Goal: Task Accomplishment & Management: Manage account settings

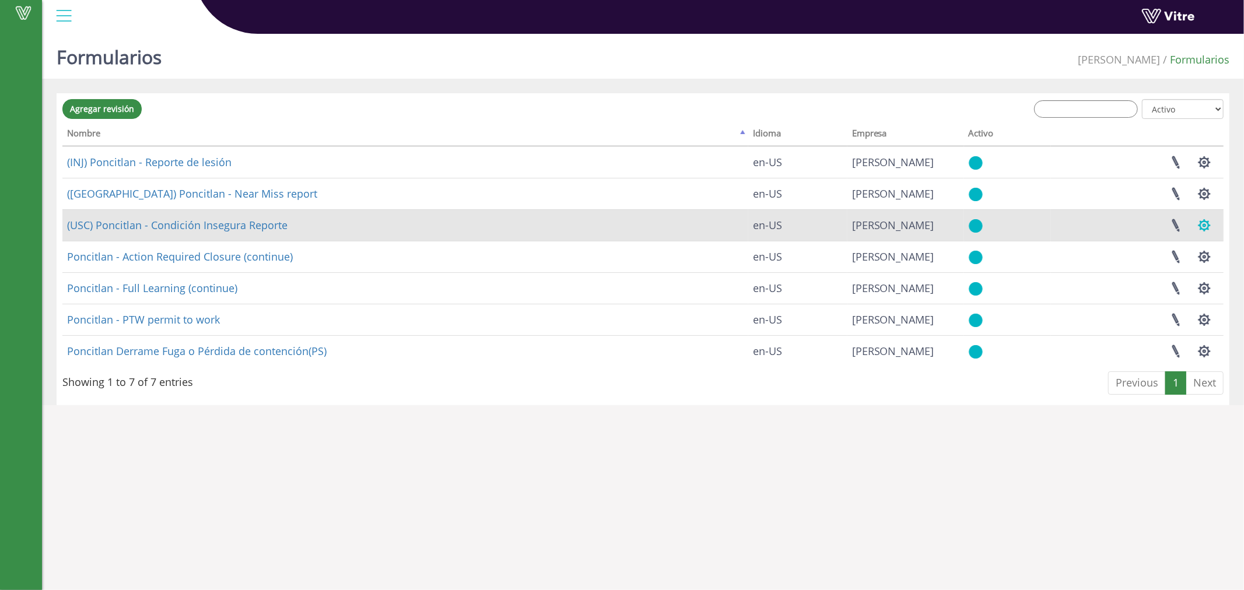
click at [1203, 223] on button "button" at bounding box center [1204, 225] width 29 height 31
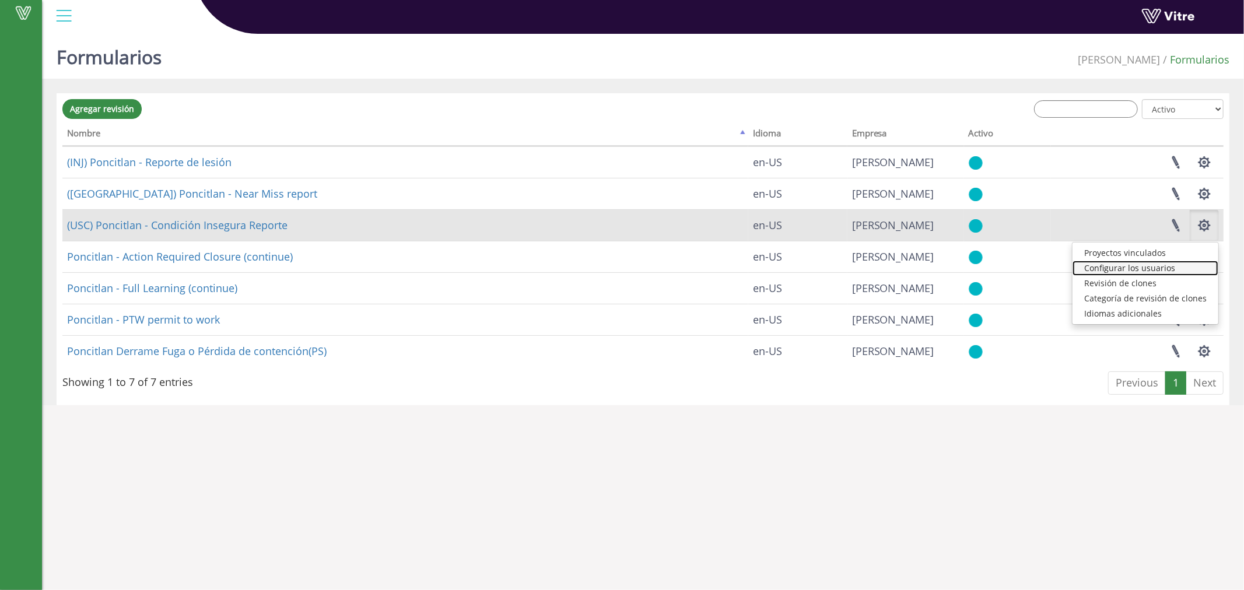
click at [1161, 267] on link "Configurar los usuarios" at bounding box center [1145, 268] width 146 height 15
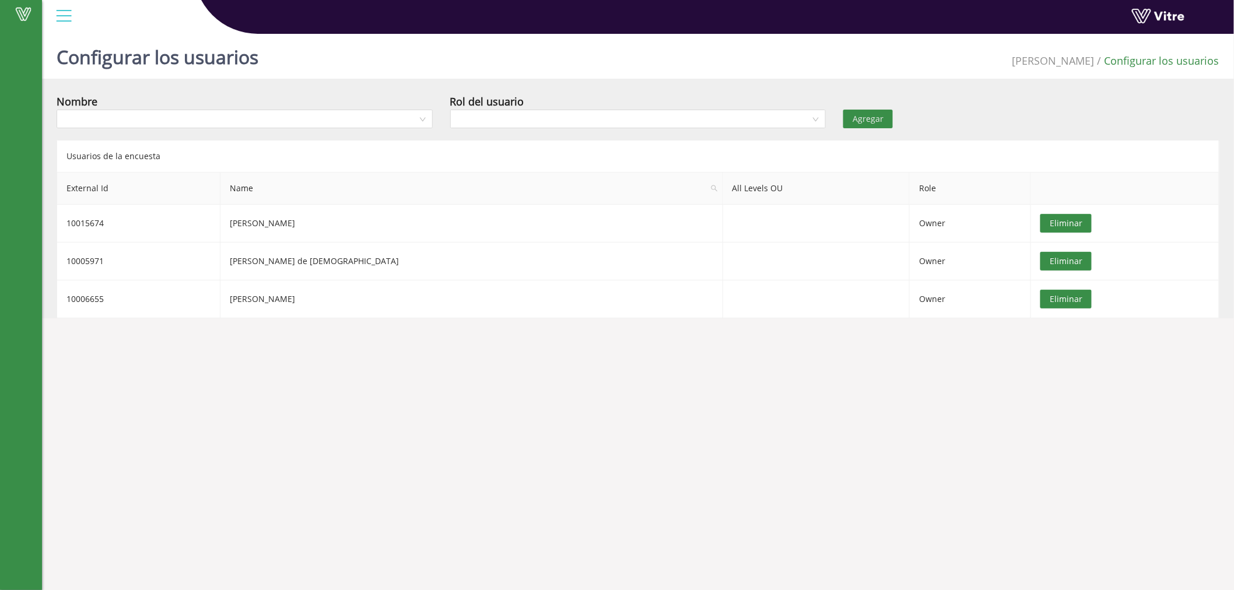
click at [60, 20] on div at bounding box center [64, 15] width 26 height 31
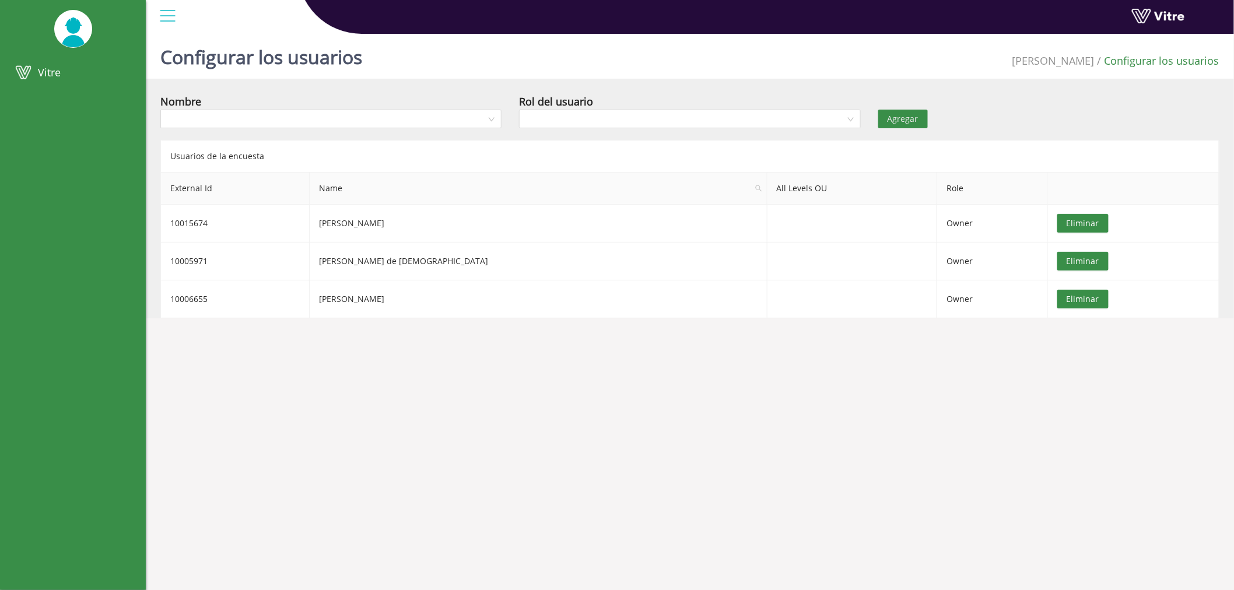
click at [494, 395] on body "Vitre Configurar los usuarios Adama Configurar los usuarios Nombre Rol del usua…" at bounding box center [617, 324] width 1234 height 590
click at [1232, 329] on body "Vitre Configurar los usuarios Adama Configurar los usuarios Nombre Rol del usua…" at bounding box center [617, 324] width 1234 height 590
click at [167, 16] on div at bounding box center [168, 15] width 26 height 31
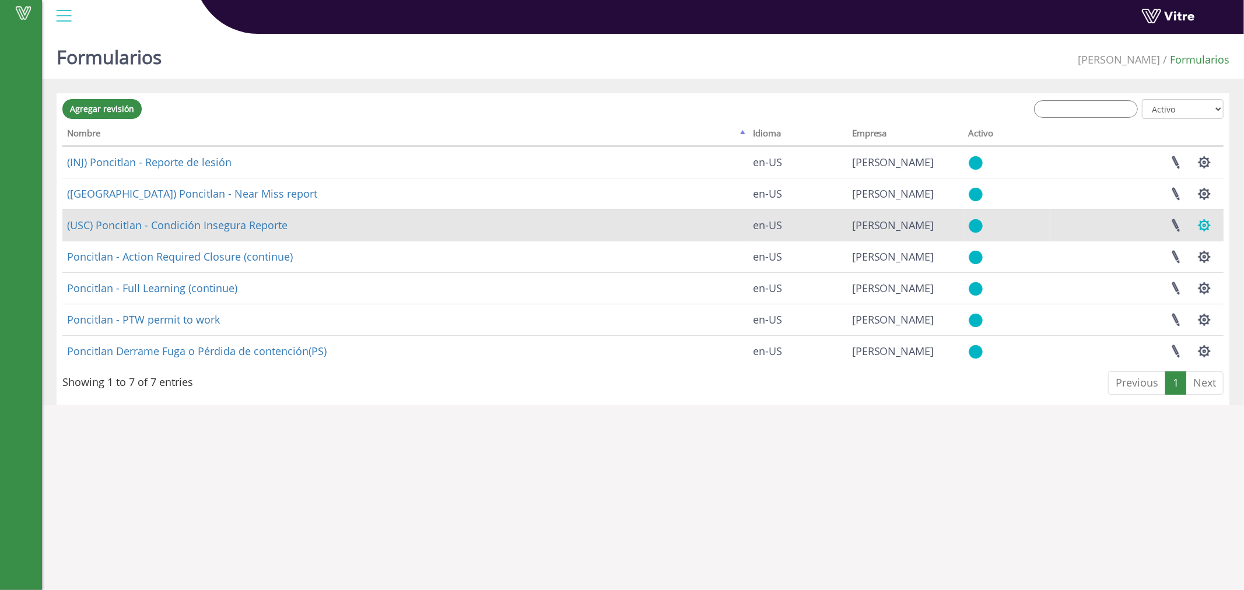
click at [1208, 224] on button "button" at bounding box center [1204, 225] width 29 height 31
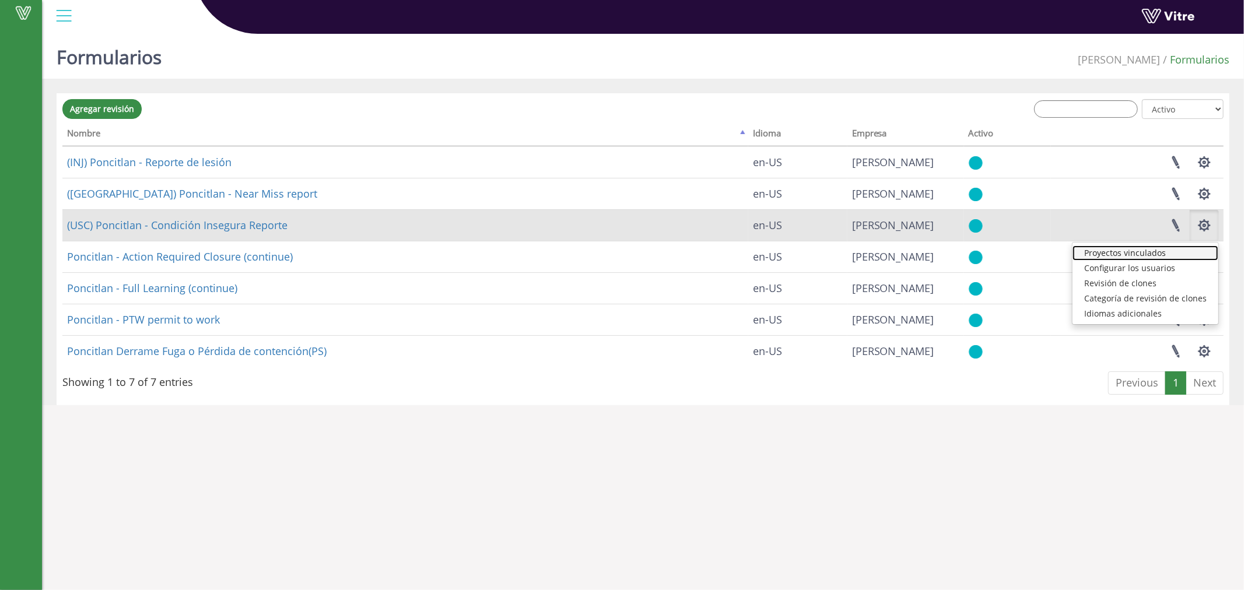
click at [1143, 253] on link "Proyectos vinculados" at bounding box center [1145, 253] width 146 height 15
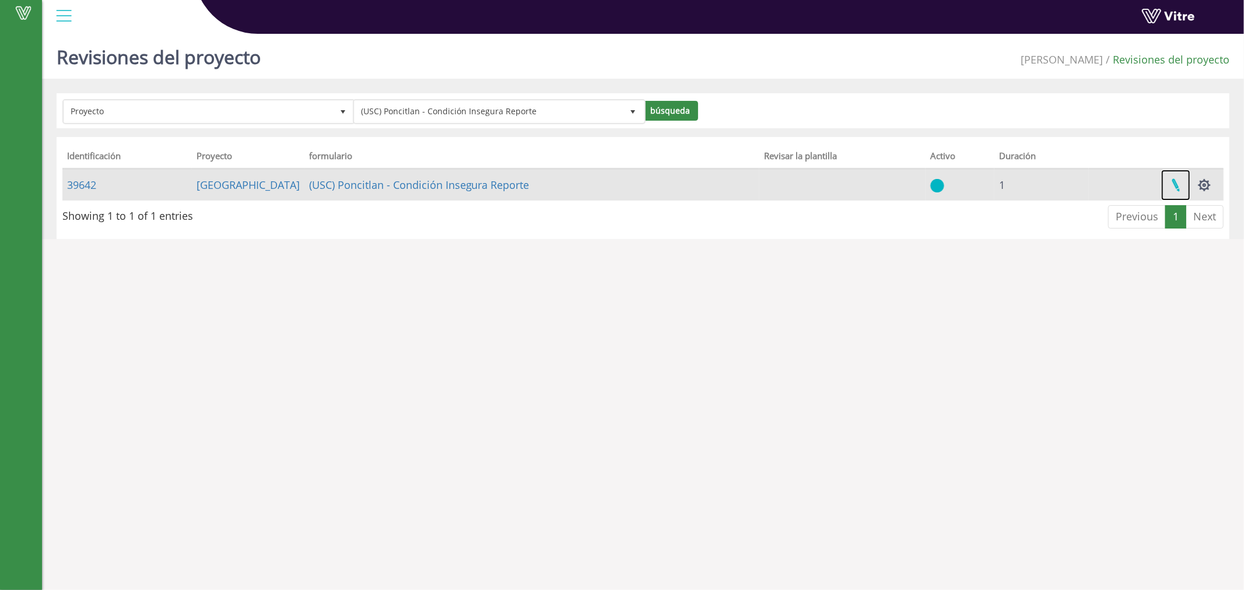
click at [1172, 183] on link at bounding box center [1175, 185] width 29 height 31
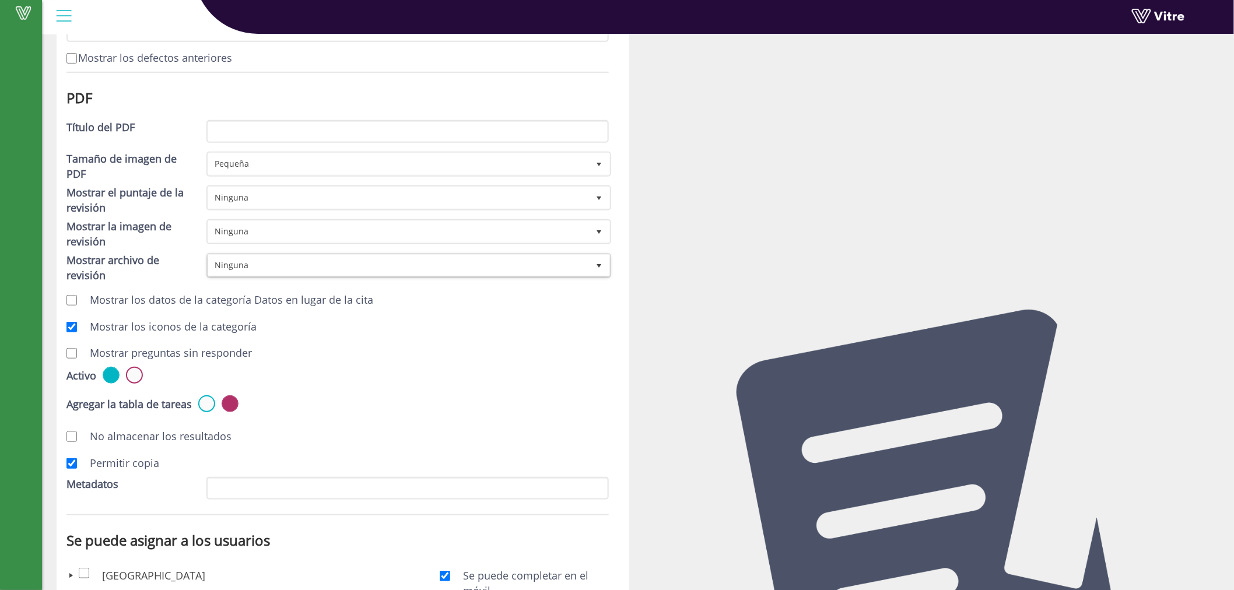
scroll to position [320, 0]
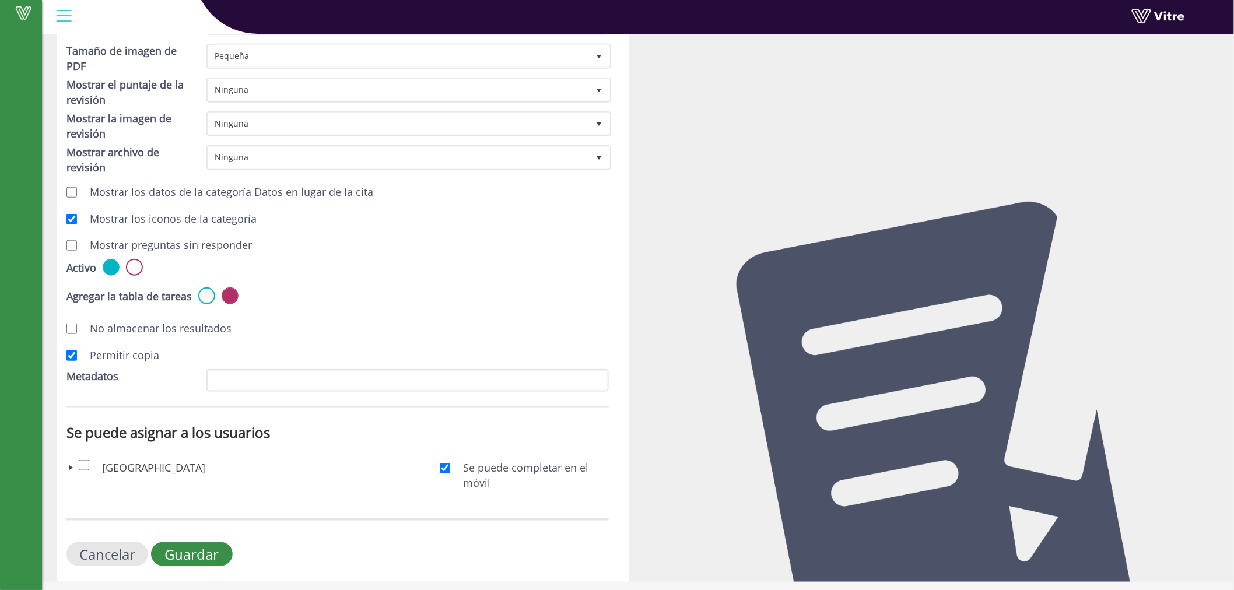
click at [70, 467] on span at bounding box center [70, 467] width 9 height 9
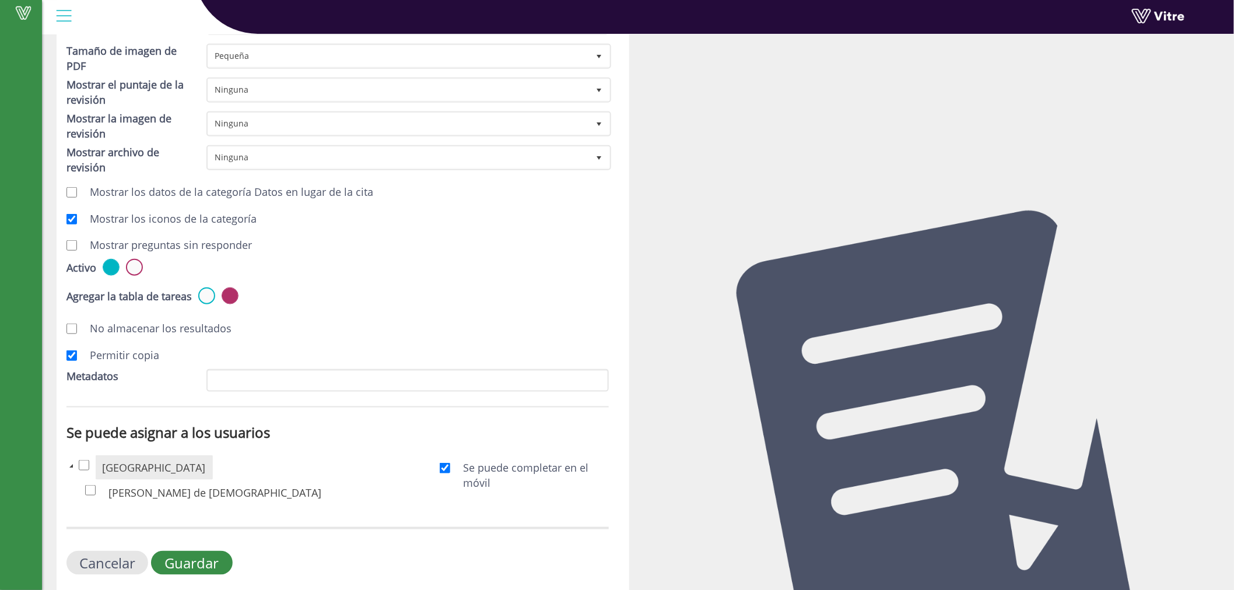
click at [72, 461] on span at bounding box center [70, 465] width 9 height 9
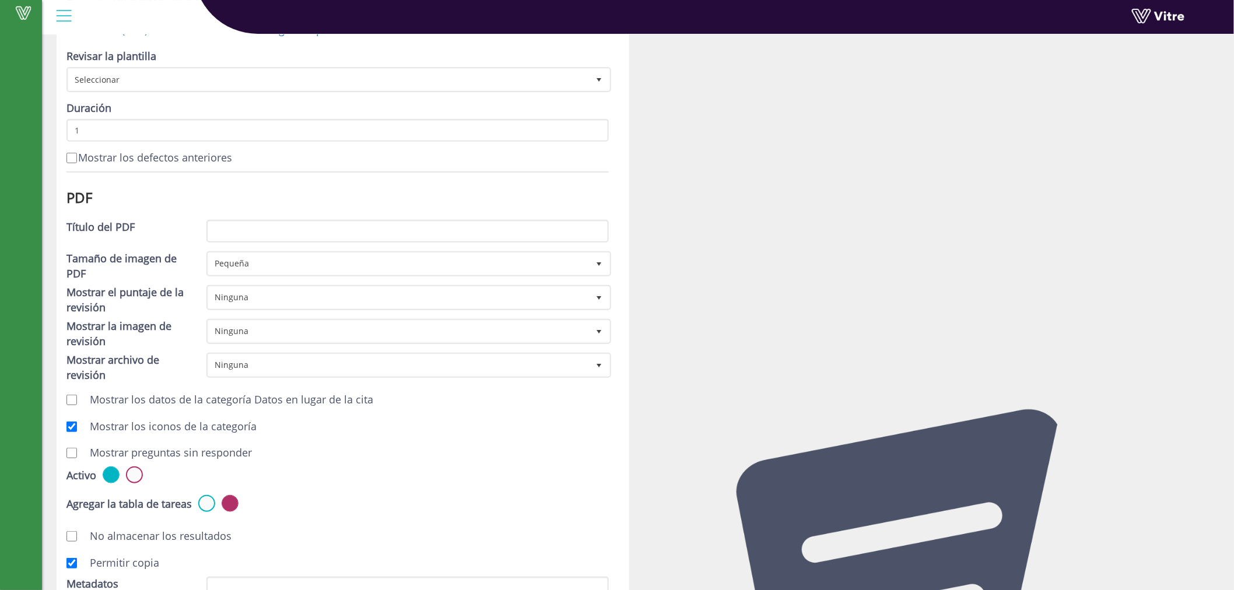
scroll to position [0, 0]
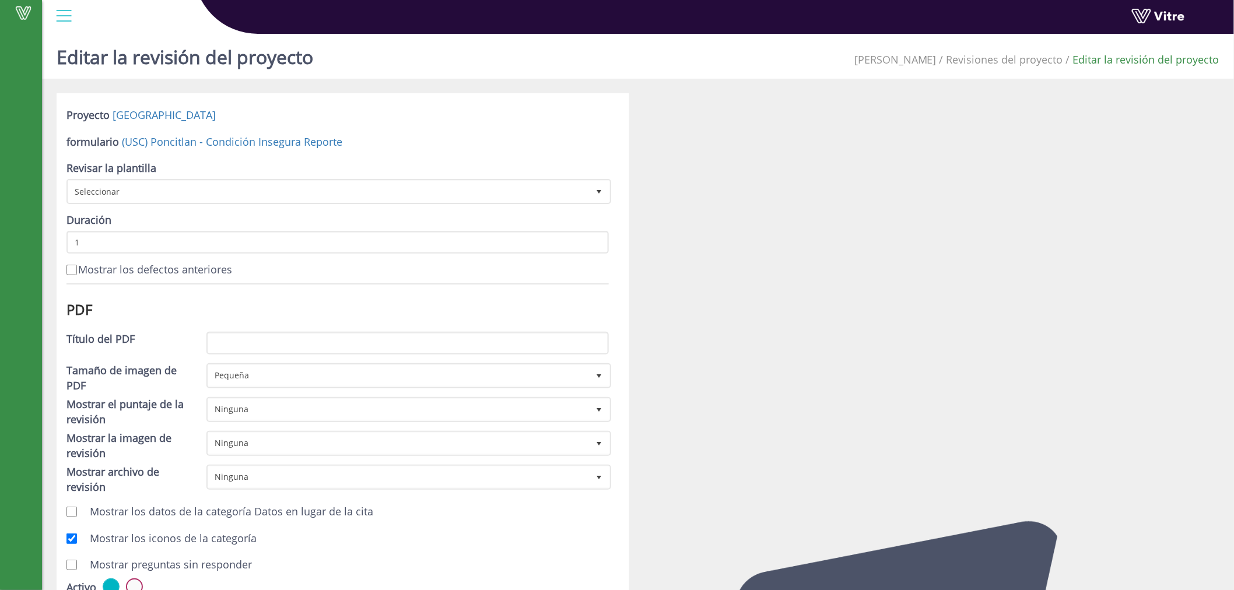
click at [72, 19] on div at bounding box center [64, 15] width 26 height 31
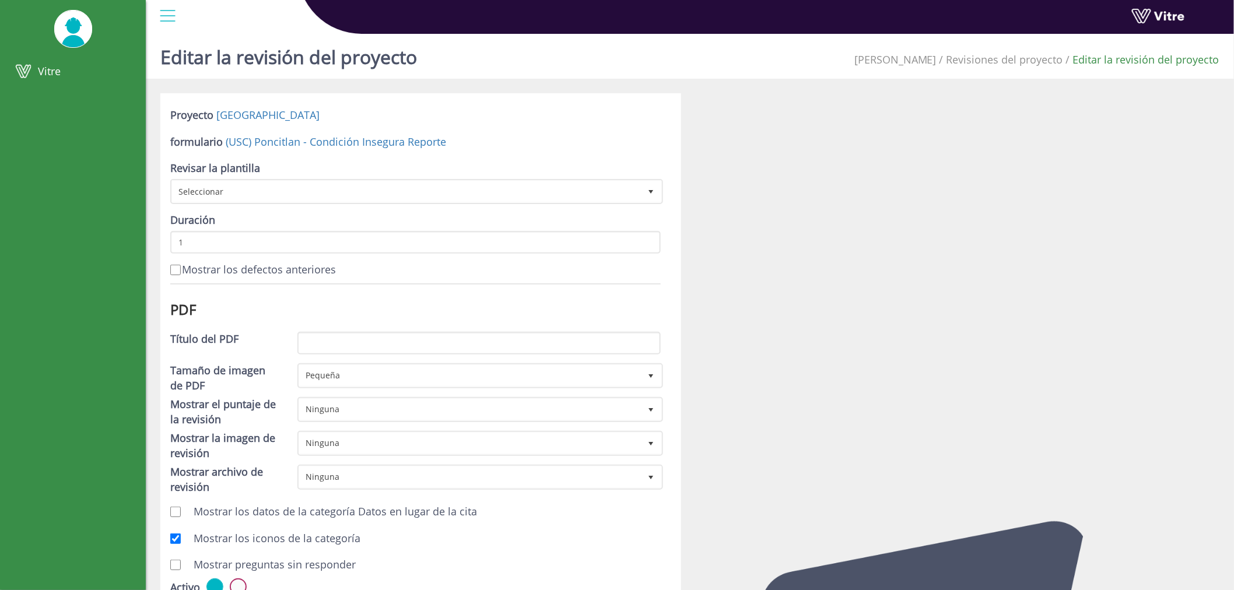
click at [59, 12] on img at bounding box center [73, 28] width 38 height 37
click at [68, 24] on img at bounding box center [73, 28] width 38 height 37
click at [171, 16] on div at bounding box center [168, 15] width 26 height 31
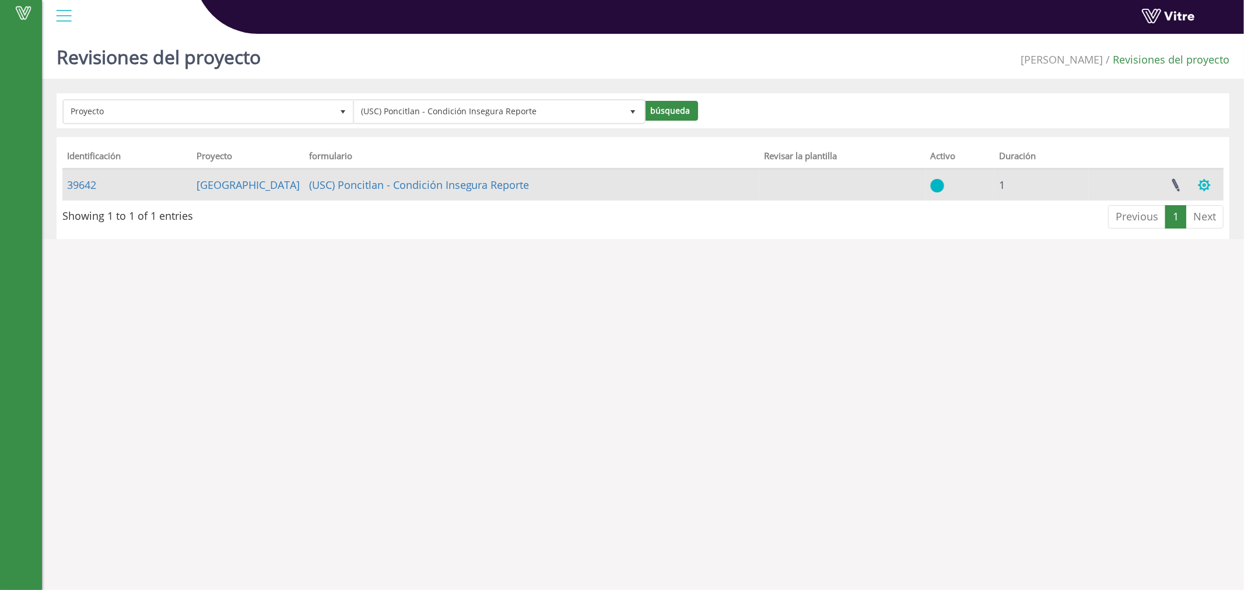
click at [1197, 185] on button "button" at bounding box center [1204, 185] width 29 height 31
click at [1135, 212] on link "Administrar configuraciones de tareas" at bounding box center [1131, 212] width 173 height 15
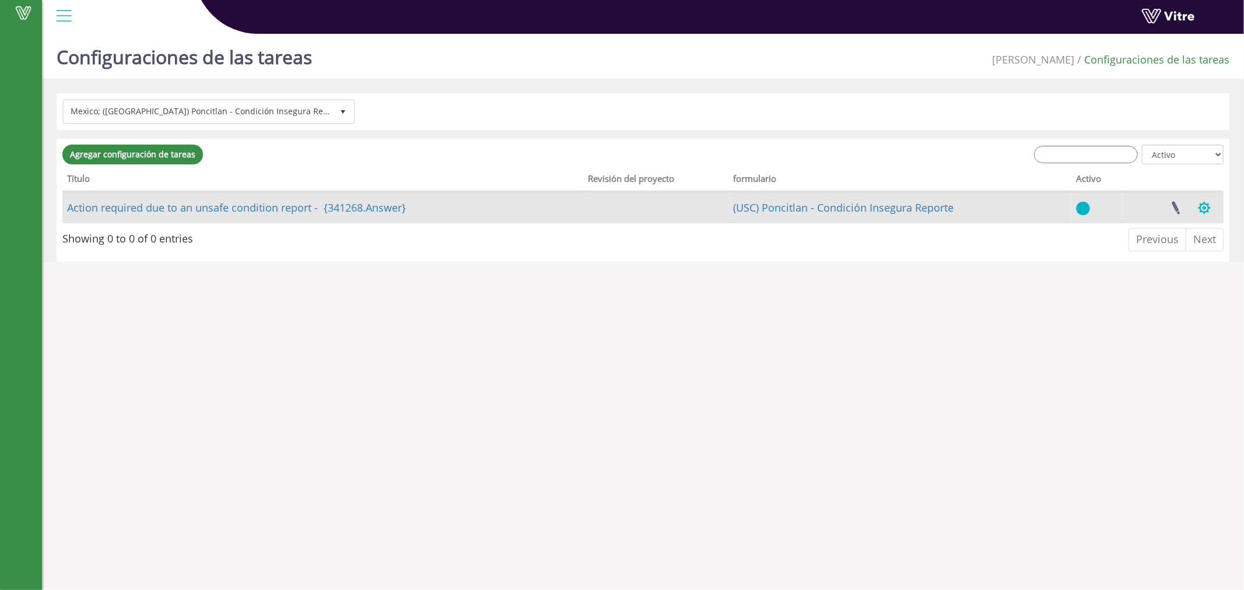
click at [1198, 205] on button "button" at bounding box center [1204, 207] width 29 height 31
click at [1106, 236] on link "Configuración de tareas de clonación" at bounding box center [1134, 235] width 169 height 15
click at [1180, 206] on link at bounding box center [1175, 207] width 29 height 31
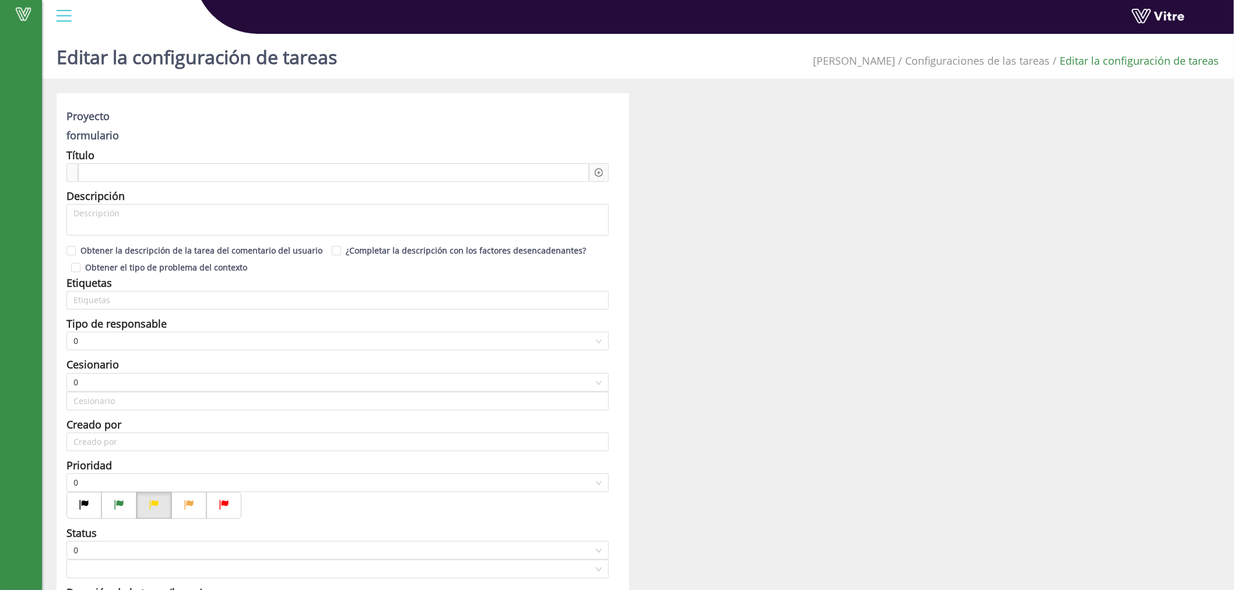
type input "[PERSON_NAME] de [DEMOGRAPHIC_DATA]"
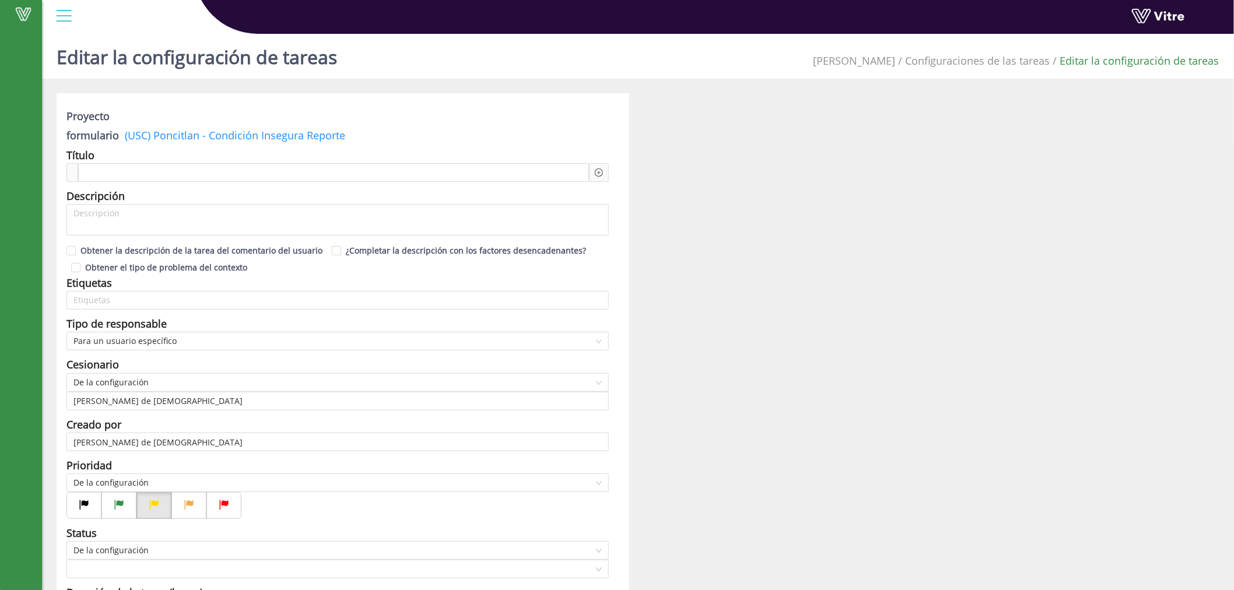
checkbox input "true"
type input "48"
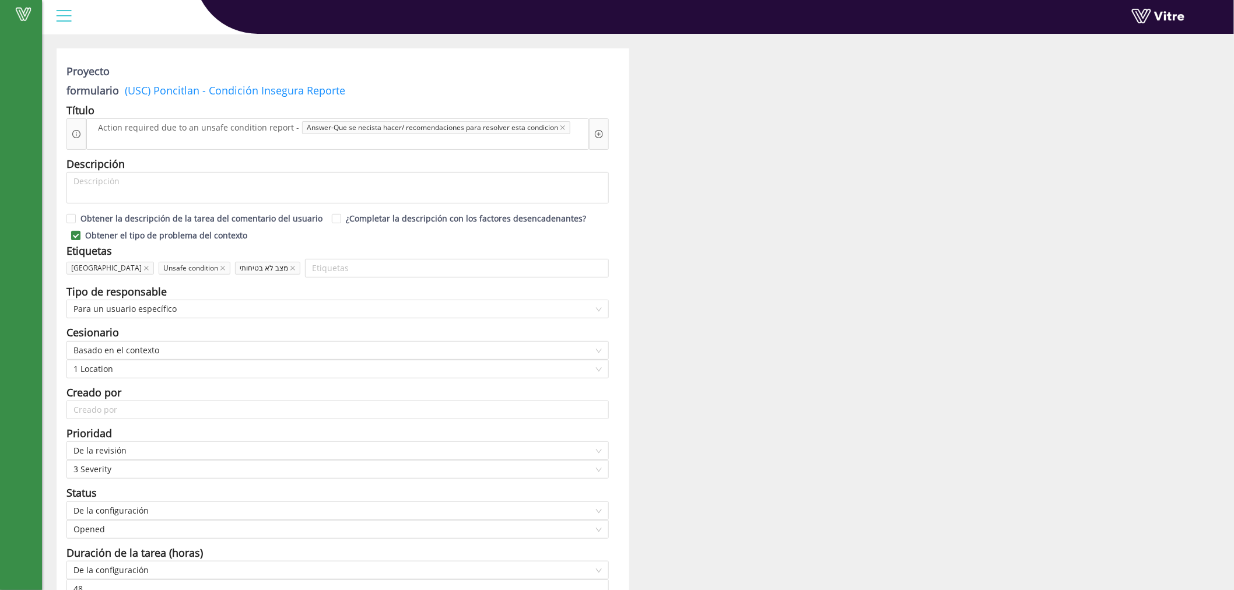
scroll to position [14, 0]
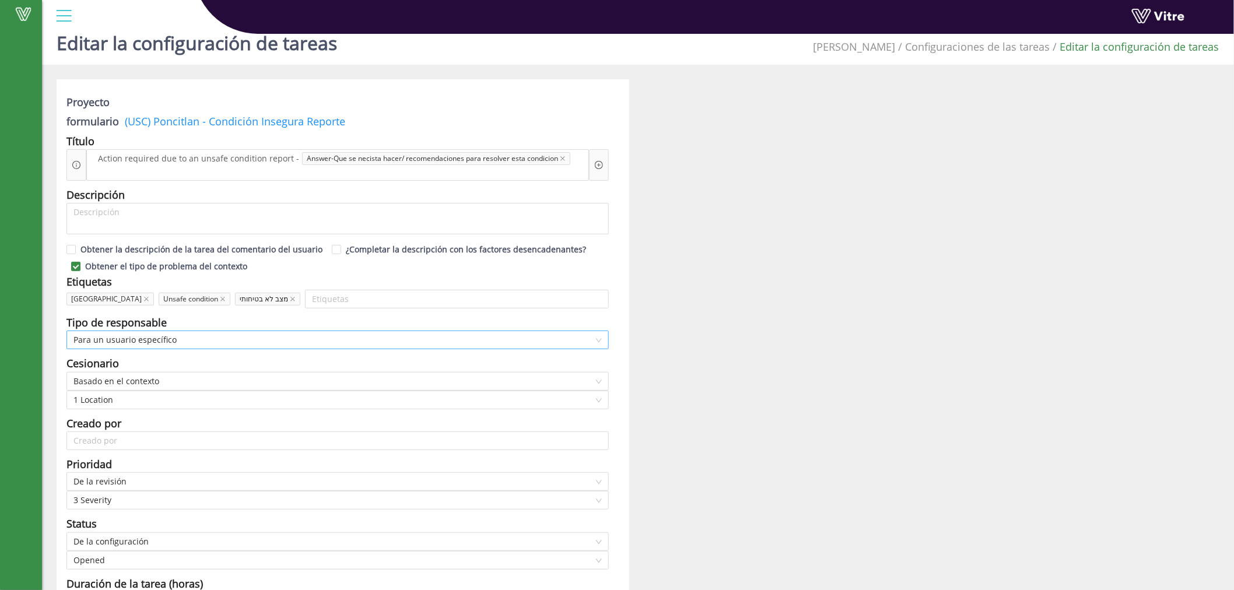
click at [592, 339] on span "Para un usuario específico" at bounding box center [337, 339] width 528 height 17
click at [290, 299] on icon "close" at bounding box center [293, 299] width 6 height 6
click at [587, 405] on span "1 Location" at bounding box center [337, 399] width 528 height 17
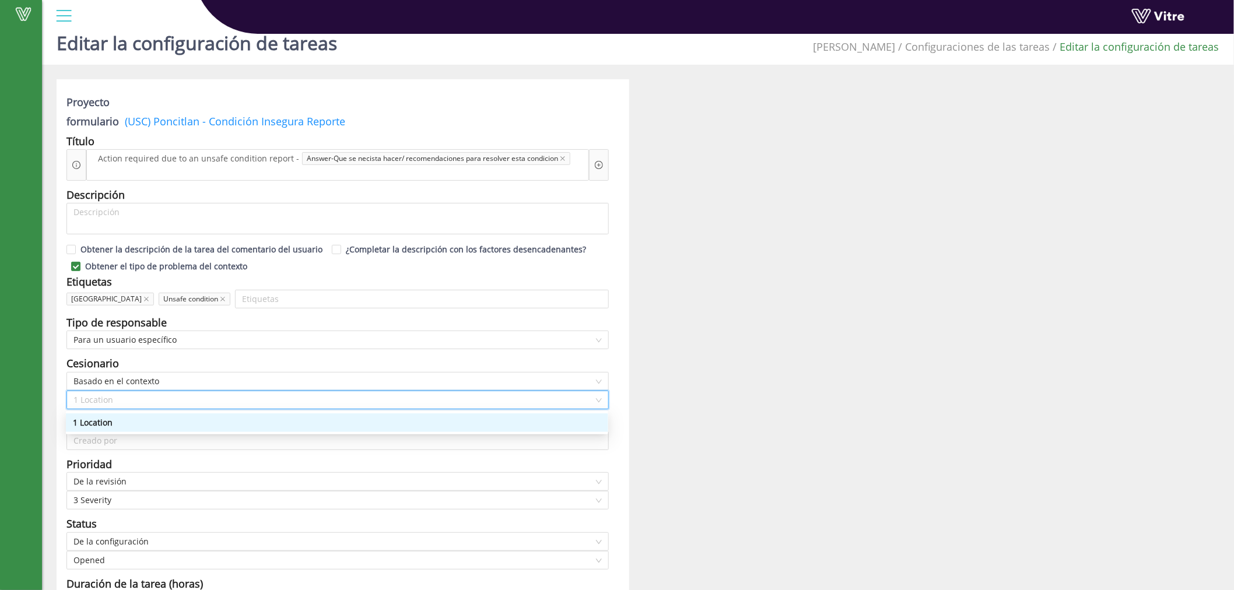
click at [587, 405] on span "1 Location" at bounding box center [337, 399] width 528 height 17
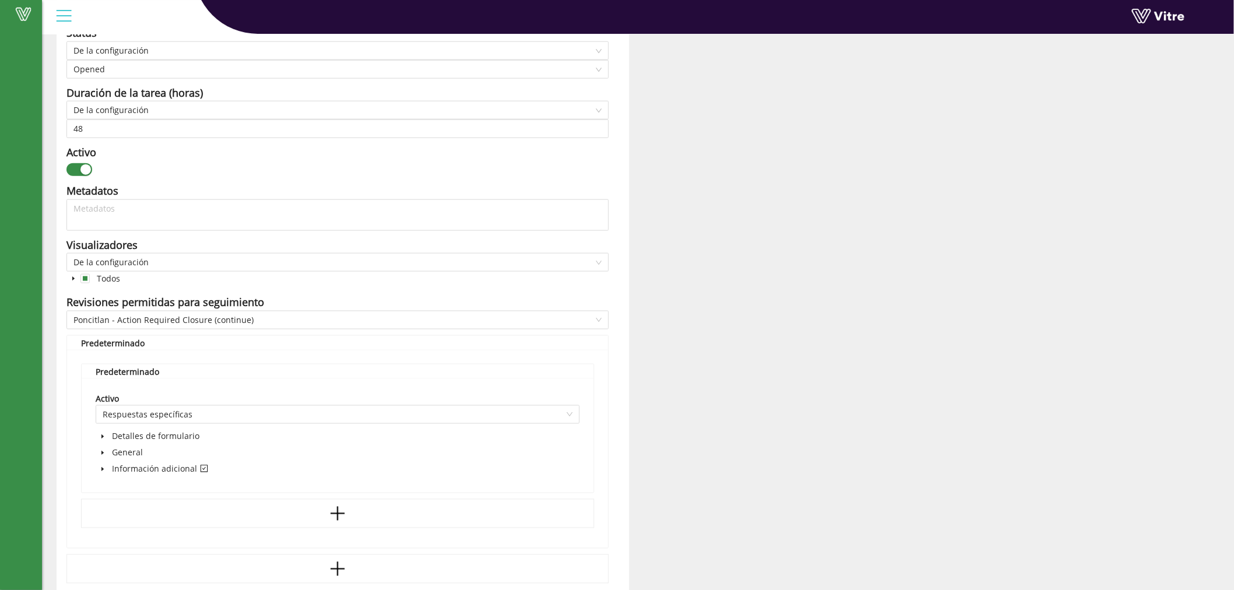
scroll to position [554, 0]
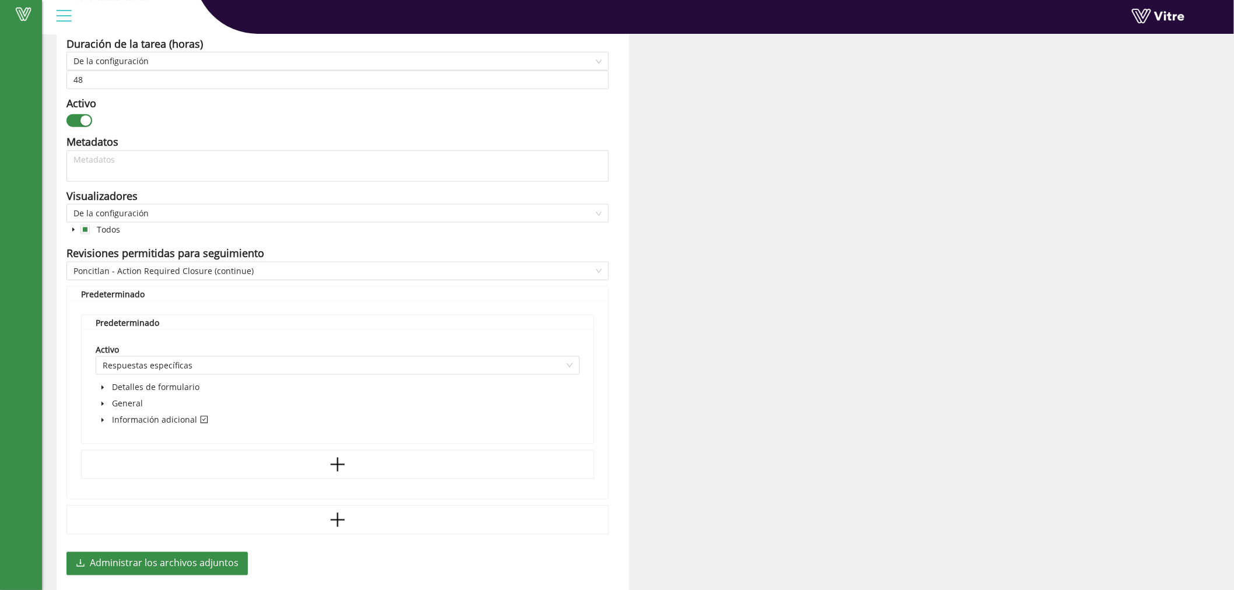
click at [102, 387] on icon "caret-down" at bounding box center [102, 387] width 2 height 4
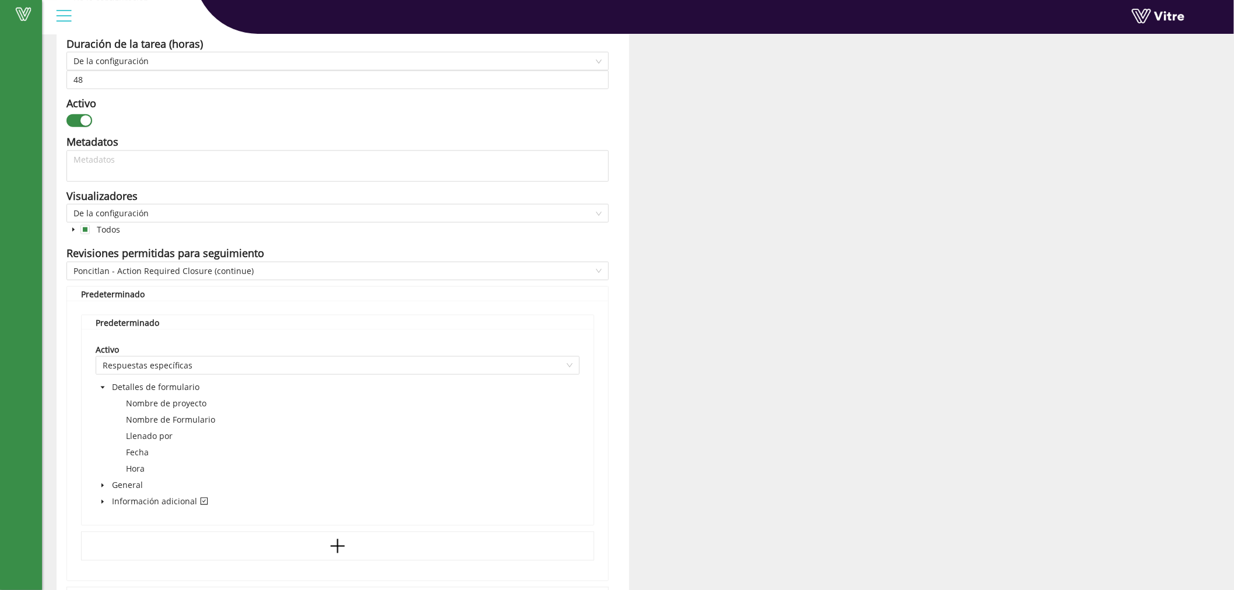
click at [103, 485] on icon "caret-down" at bounding box center [103, 486] width 6 height 6
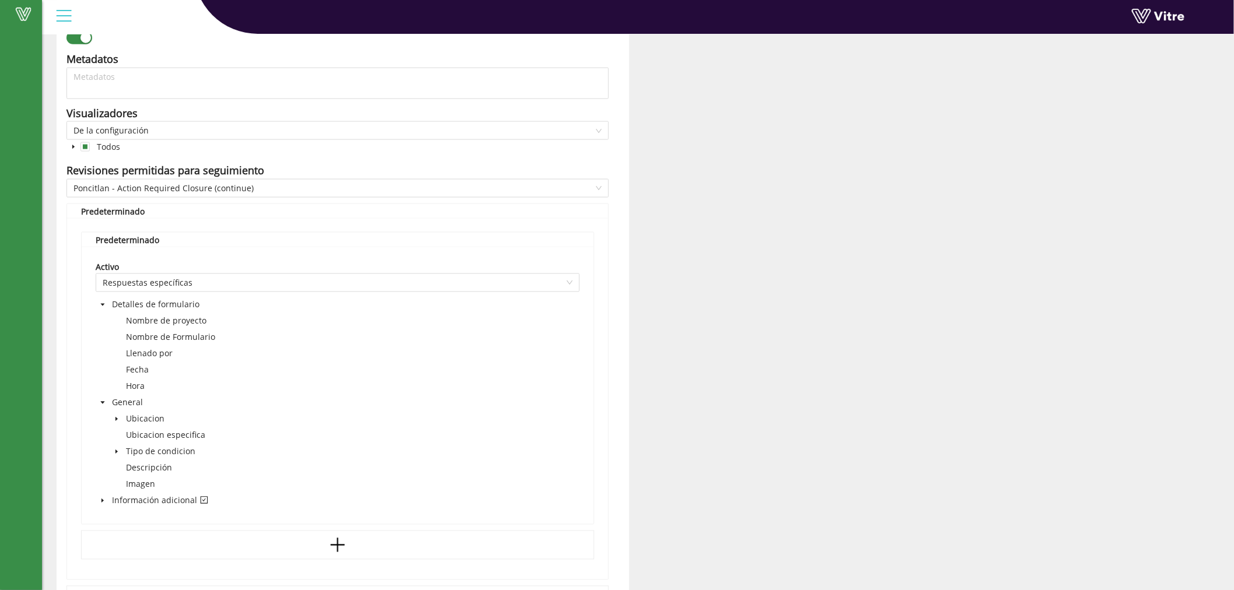
scroll to position [662, 0]
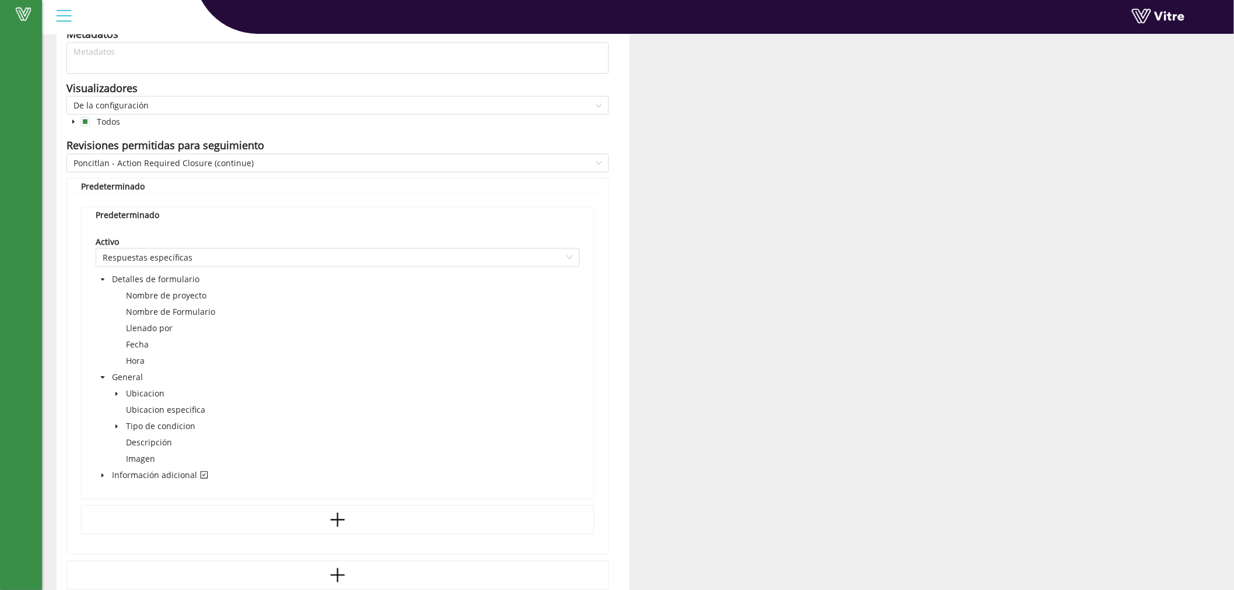
click at [117, 397] on span "caret-down" at bounding box center [117, 394] width 6 height 6
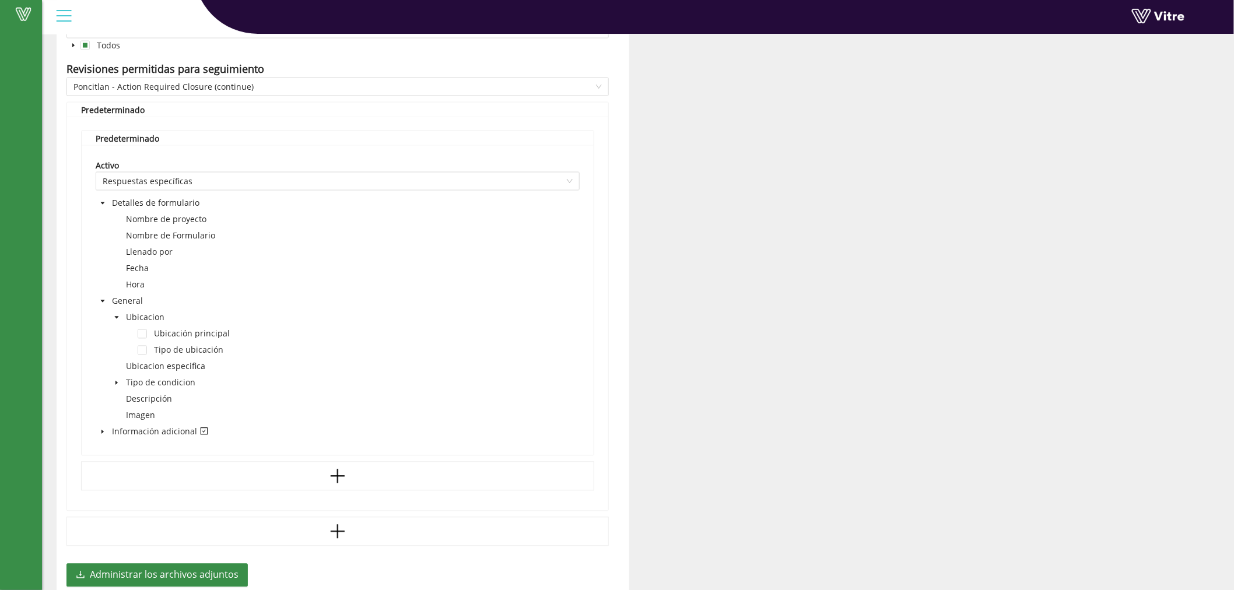
scroll to position [770, 0]
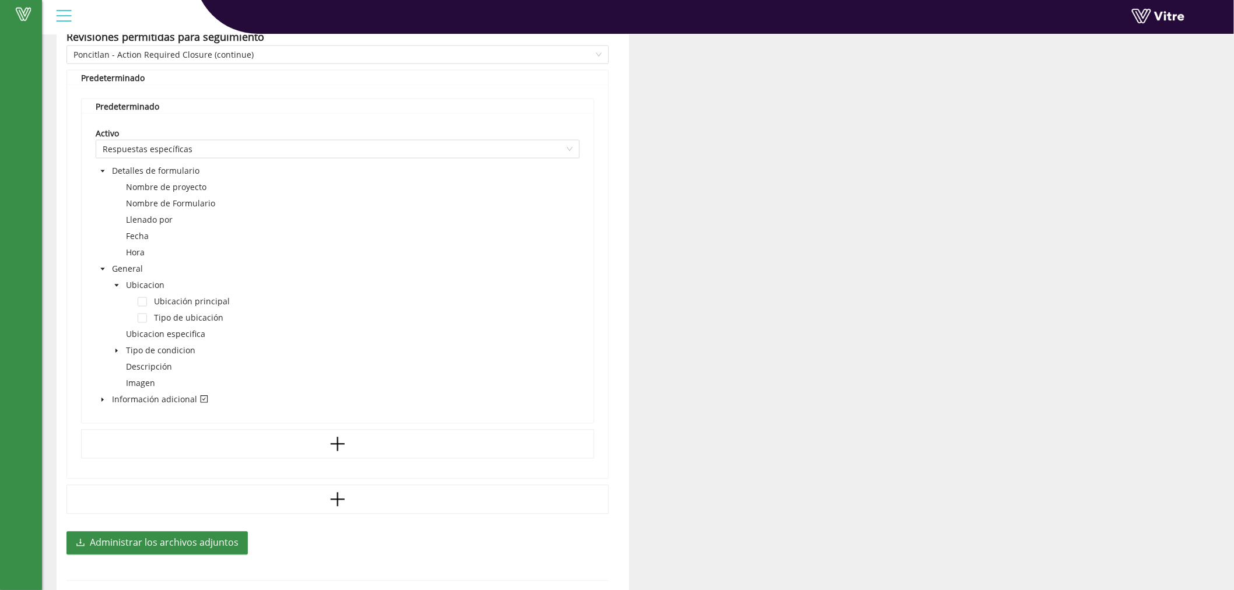
click at [104, 405] on span at bounding box center [103, 400] width 14 height 14
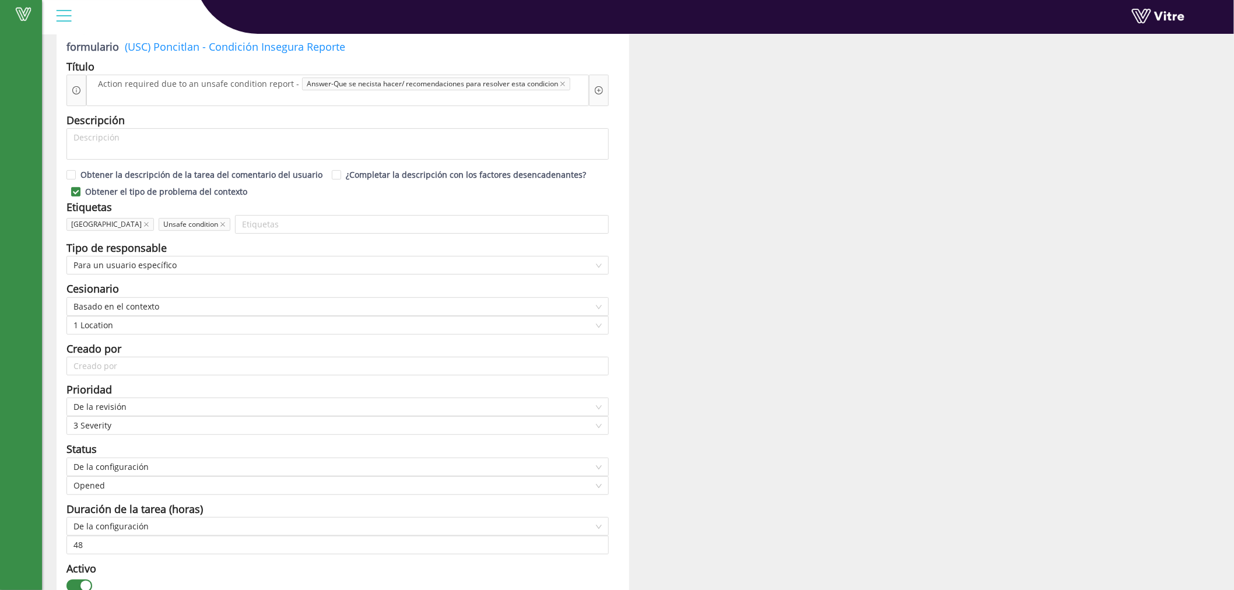
scroll to position [0, 0]
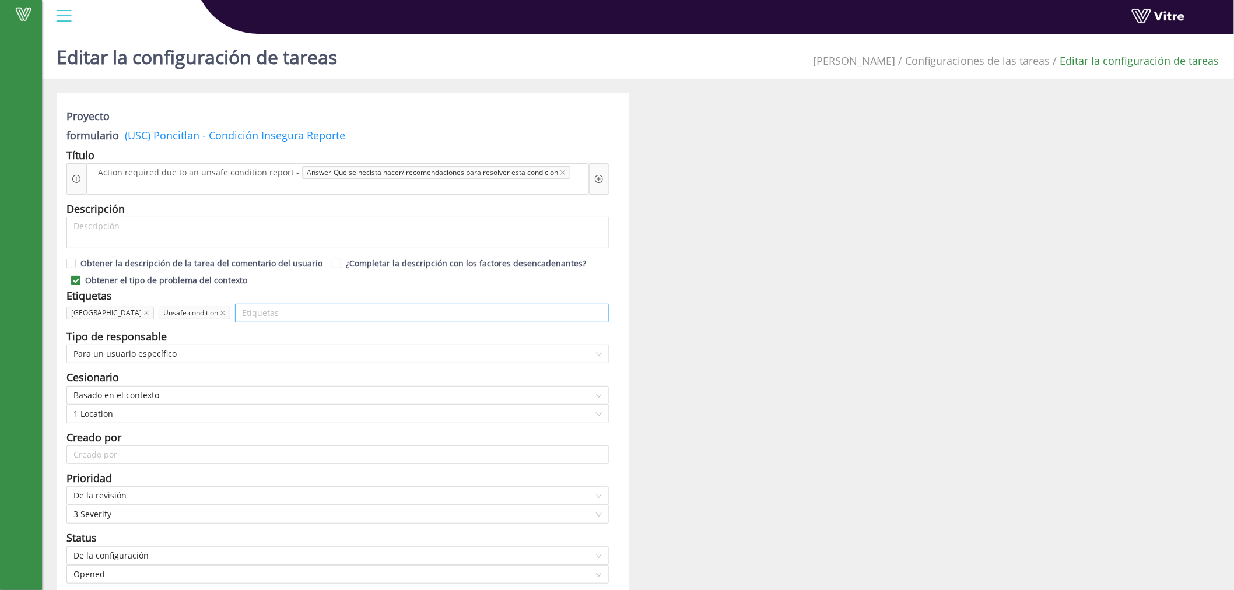
click at [242, 311] on input "search" at bounding box center [422, 312] width 360 height 17
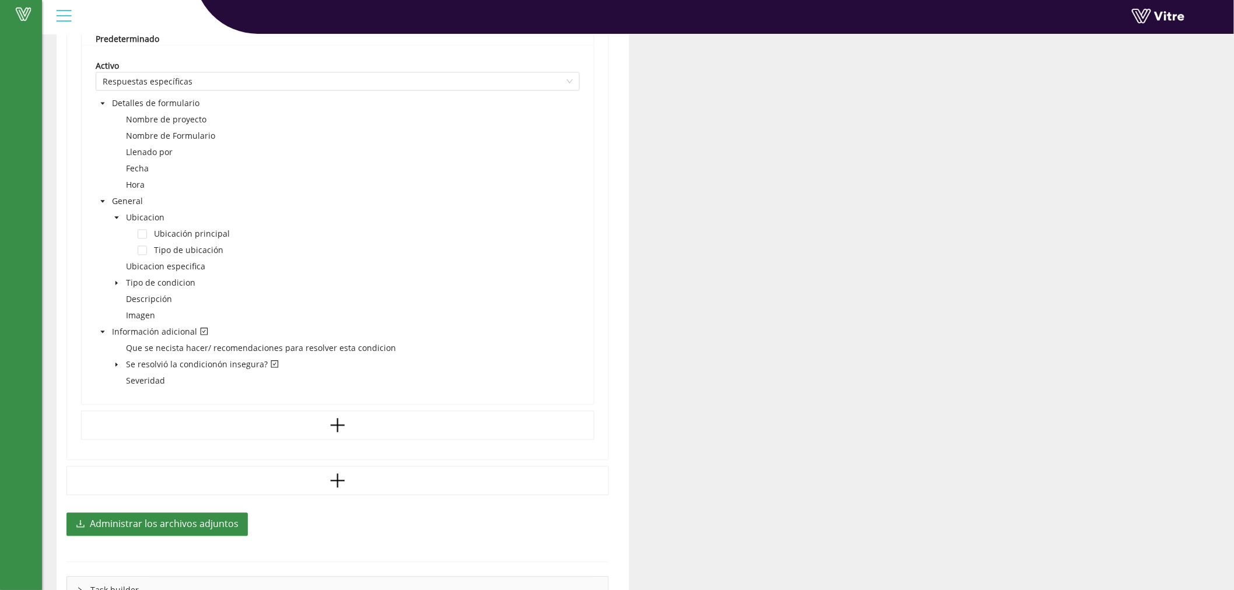
scroll to position [907, 0]
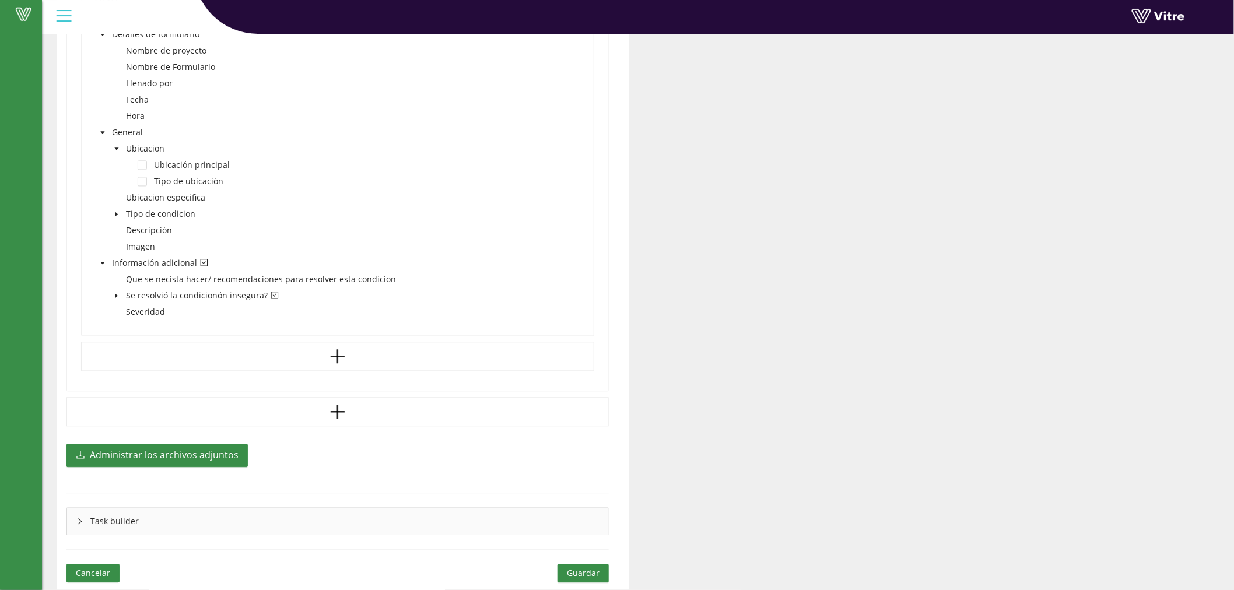
click at [601, 572] on button "Guardar" at bounding box center [583, 574] width 51 height 19
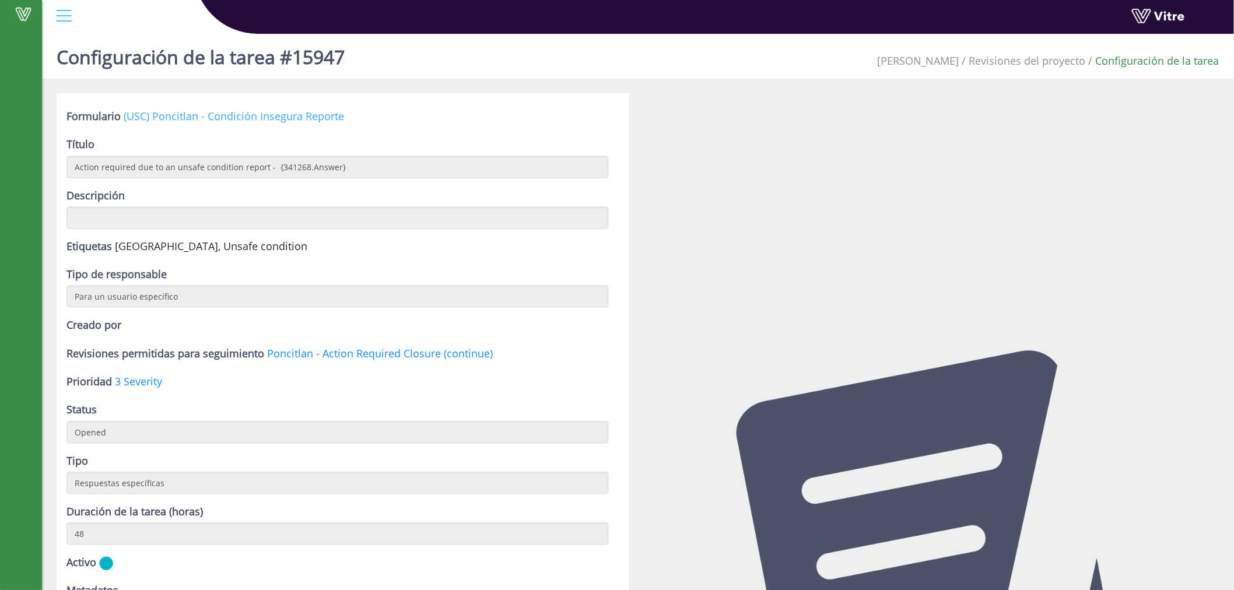
click at [255, 112] on link "(USC) Poncitlan - Condición Insegura Reporte" at bounding box center [234, 116] width 220 height 14
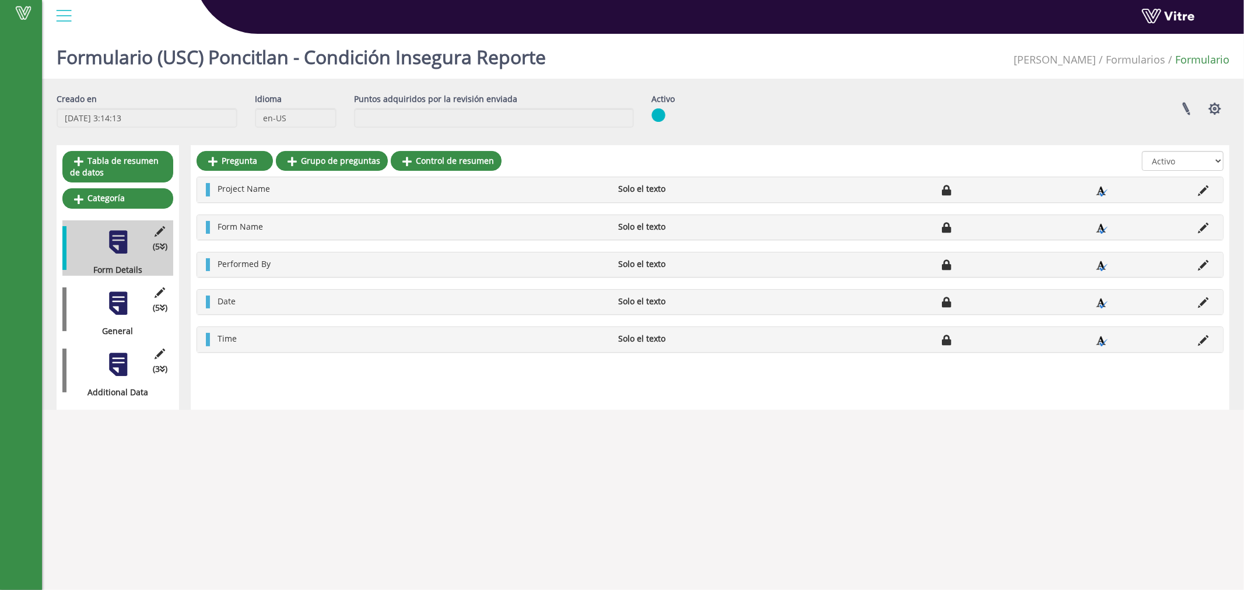
click at [117, 300] on div at bounding box center [118, 303] width 26 height 26
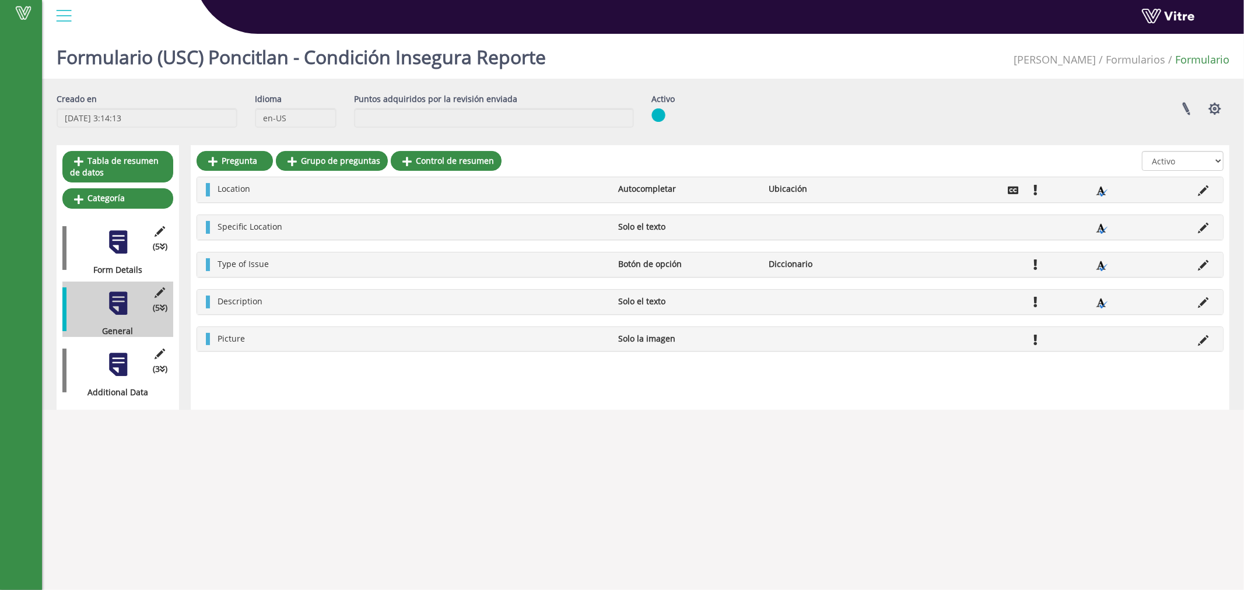
click at [92, 368] on div "(3 ) Additional Data" at bounding box center [117, 370] width 111 height 55
click at [127, 369] on div at bounding box center [118, 365] width 26 height 26
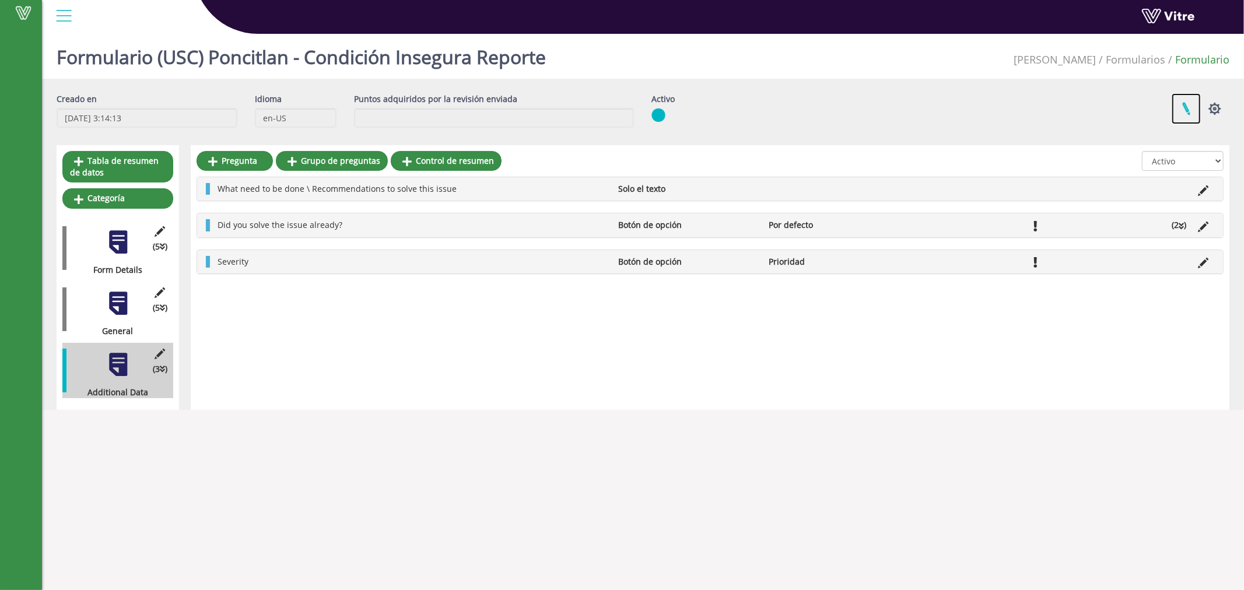
click at [1182, 104] on link at bounding box center [1186, 108] width 29 height 31
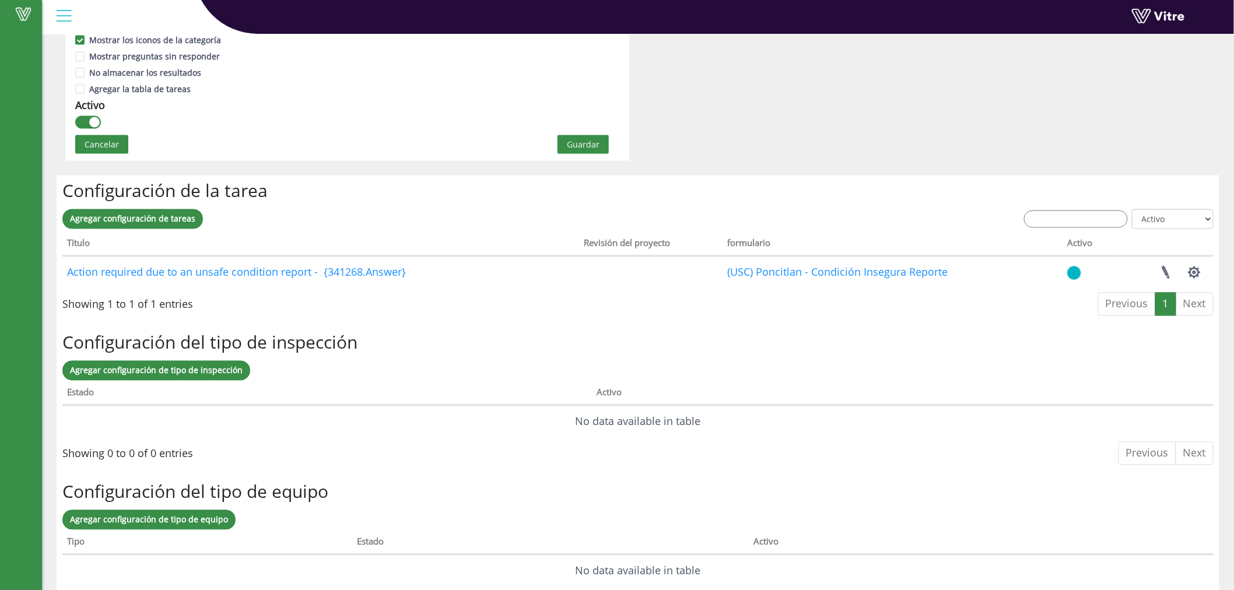
scroll to position [792, 0]
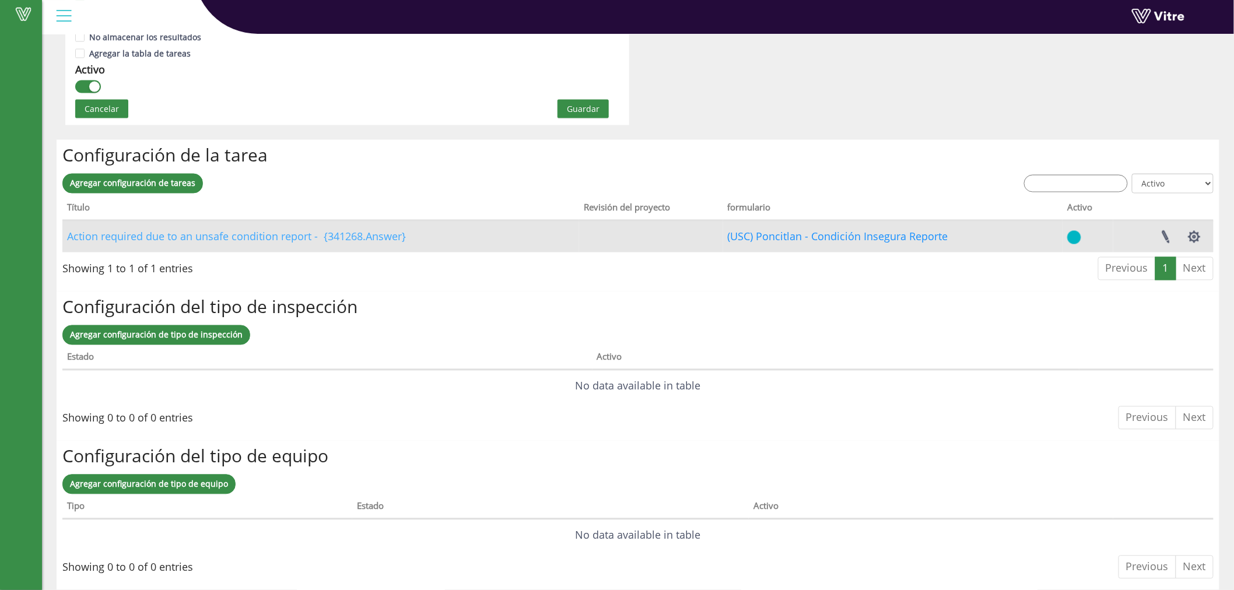
click at [195, 230] on link "Action required due to an unsafe condition report - {341268.Answer}" at bounding box center [236, 237] width 339 height 14
